Goal: Go to known website: Access a specific website the user already knows

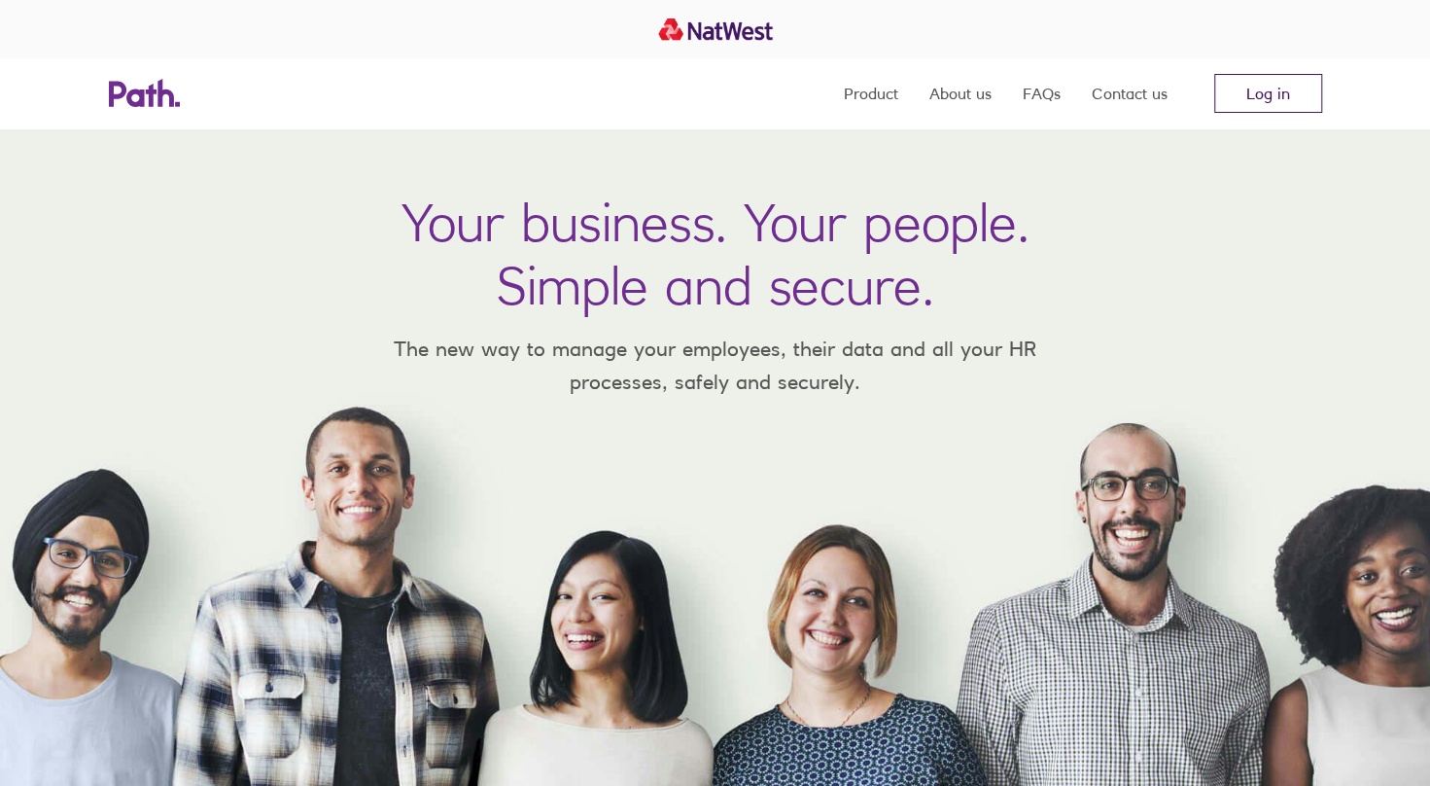
click at [1263, 100] on link "Log in" at bounding box center [1268, 93] width 108 height 39
